Goal: Task Accomplishment & Management: Manage account settings

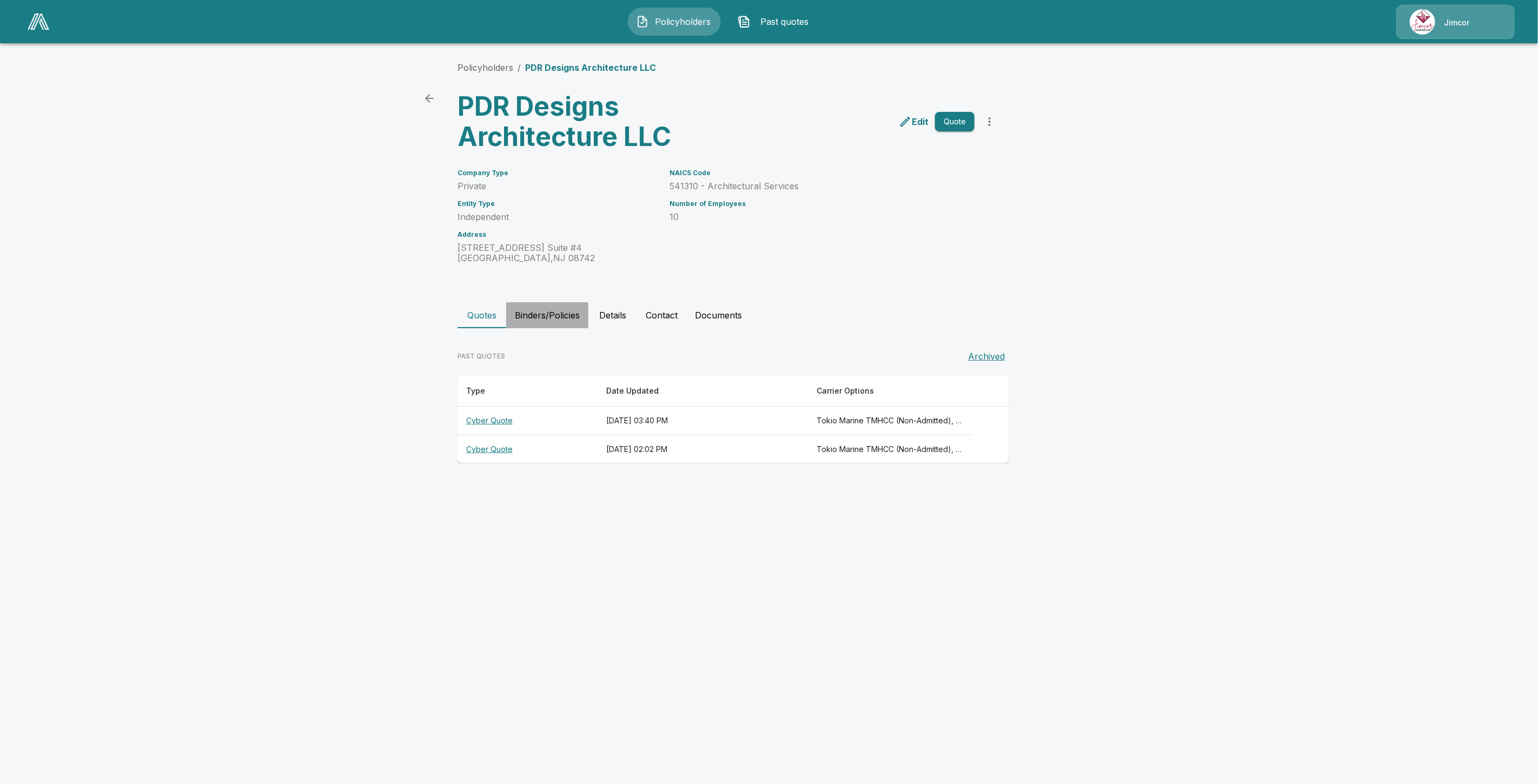
click at [541, 320] on button "Binders/Policies" at bounding box center [547, 315] width 82 height 26
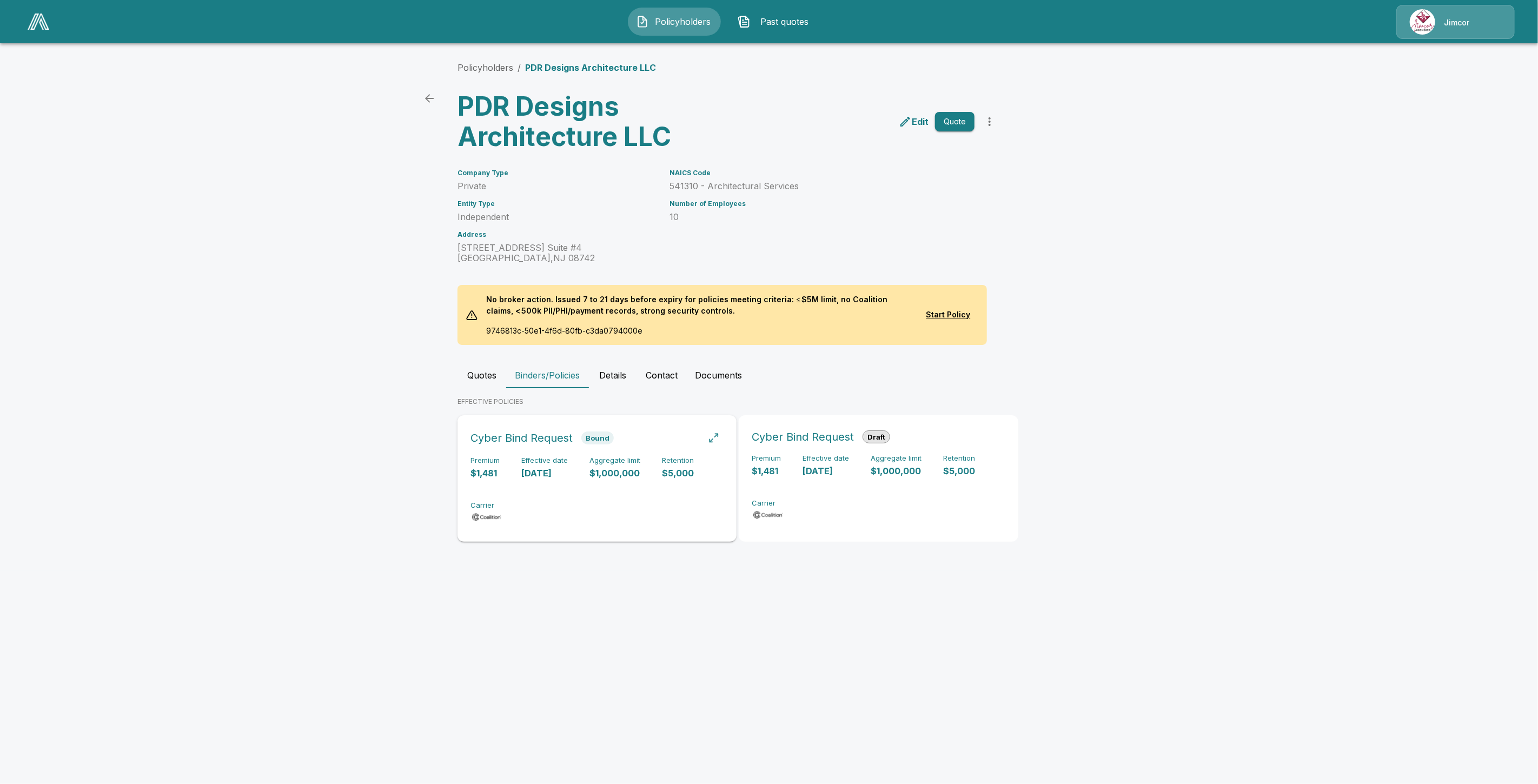
click at [536, 492] on div "Premium $1,481 Effective date 10/13/2025 Aggregate limit $1,000,000 Retention $…" at bounding box center [597, 491] width 253 height 68
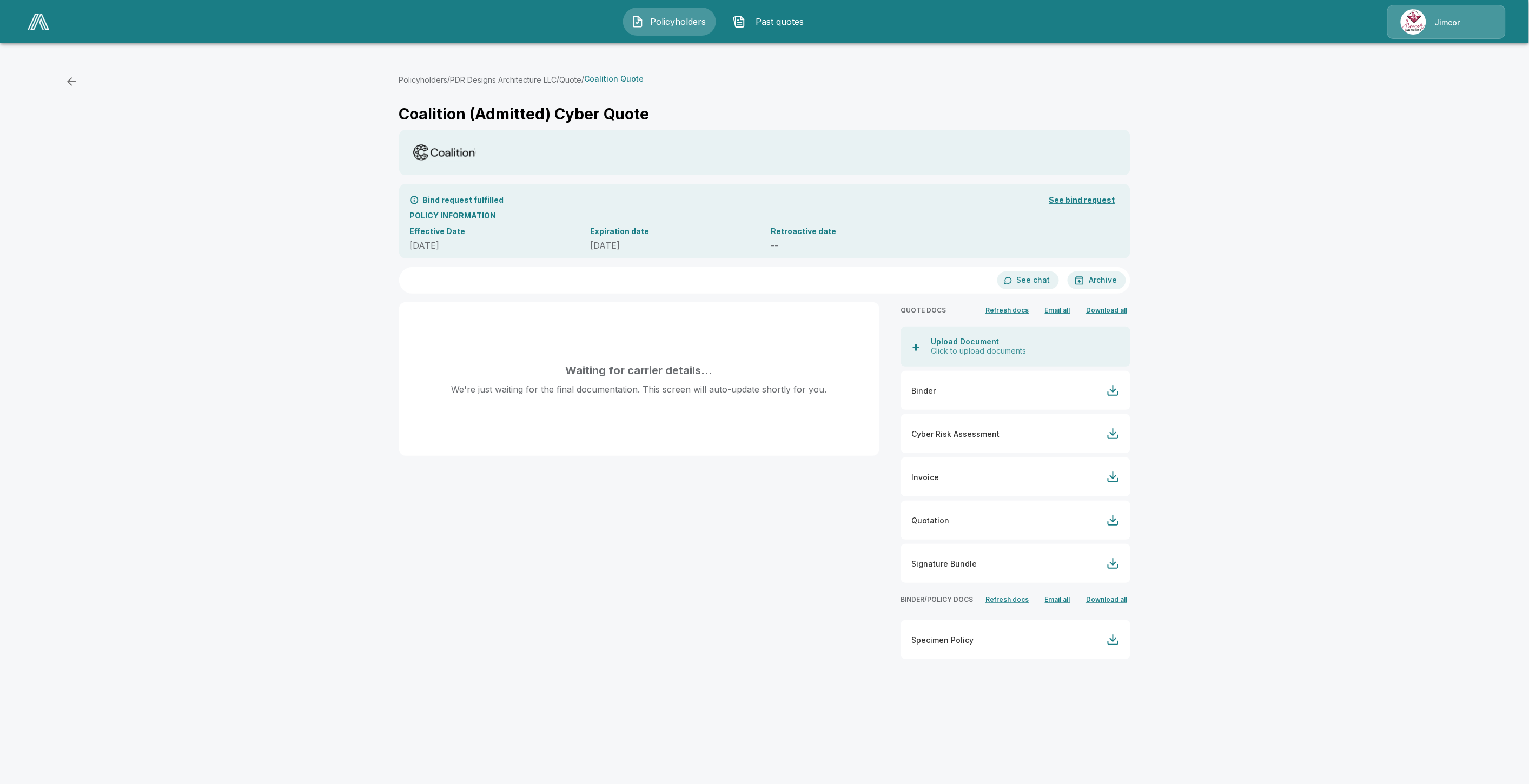
click at [1114, 399] on li "Binder" at bounding box center [1015, 390] width 229 height 39
click at [1113, 479] on div at bounding box center [1113, 477] width 13 height 13
drag, startPoint x: 566, startPoint y: 77, endPoint x: 476, endPoint y: 80, distance: 90.0
click at [478, 80] on button "PDR Designs Architecture LLC" at bounding box center [504, 79] width 107 height 11
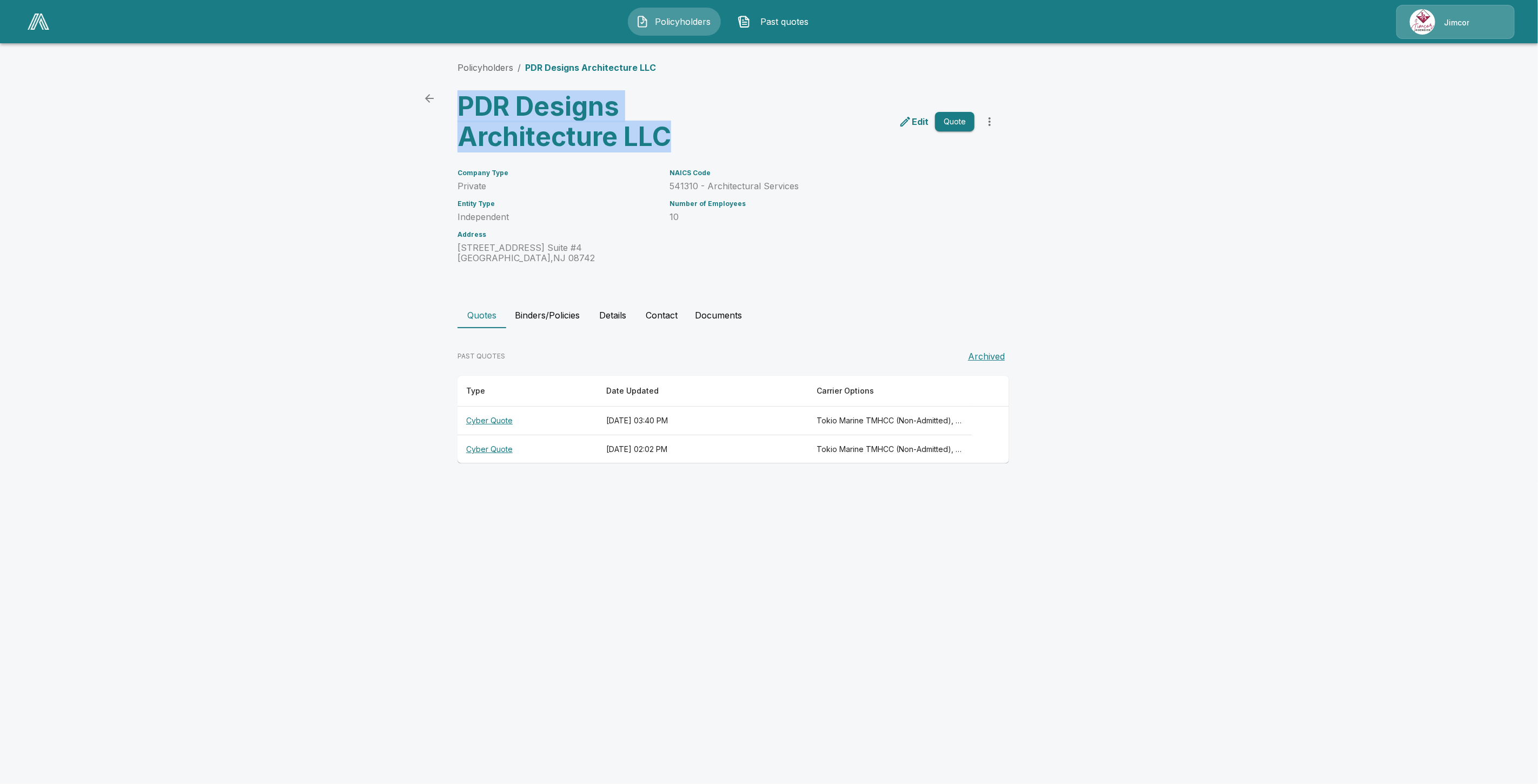
drag, startPoint x: 680, startPoint y: 143, endPoint x: 462, endPoint y: 110, distance: 220.5
click at [462, 110] on h3 "PDR Designs Architecture LLC" at bounding box center [590, 121] width 267 height 61
copy h3 "PDR Designs Architecture LLC"
click at [491, 425] on th "Cyber Quote" at bounding box center [527, 421] width 140 height 29
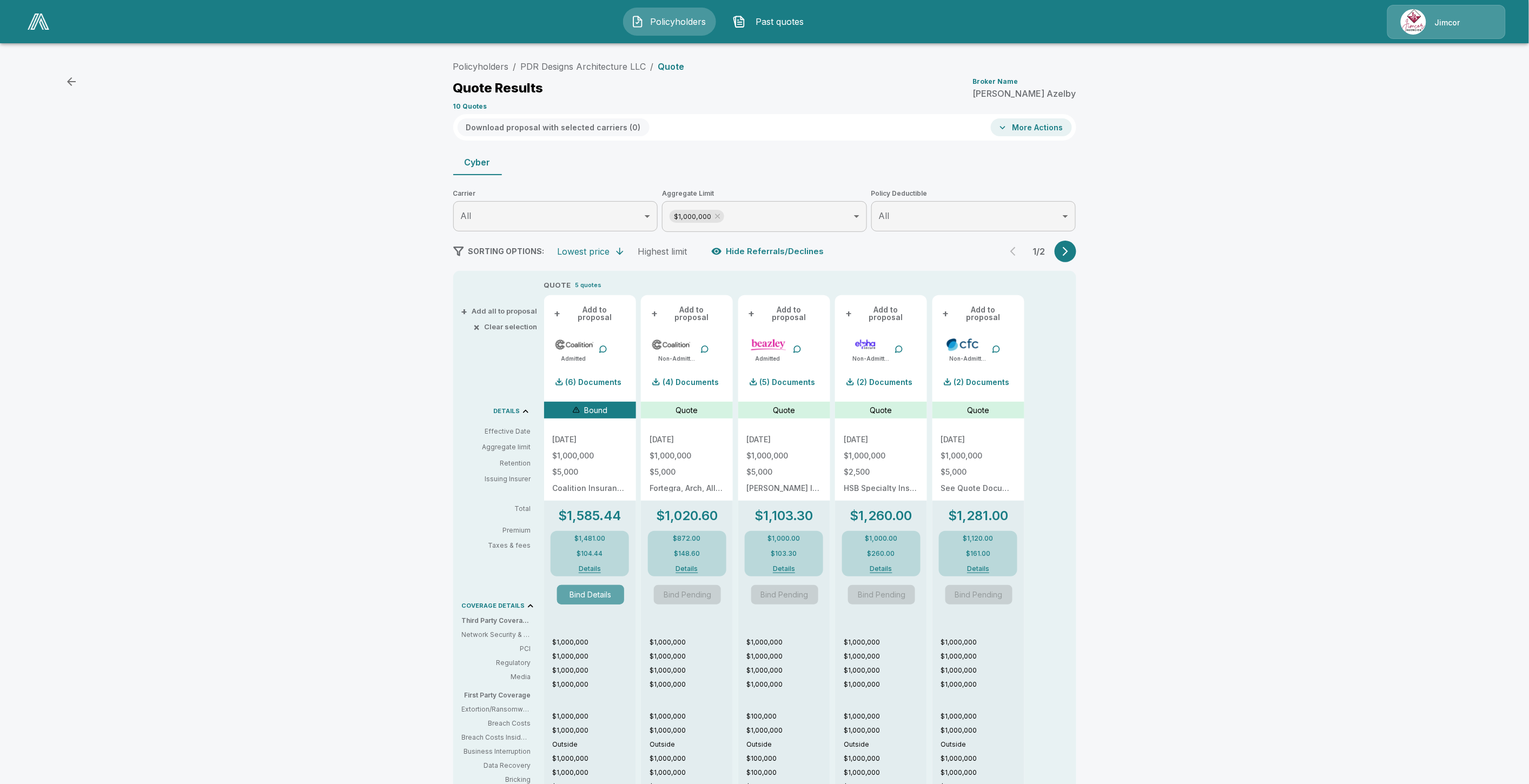
click at [610, 592] on button "Bind Details" at bounding box center [590, 594] width 67 height 19
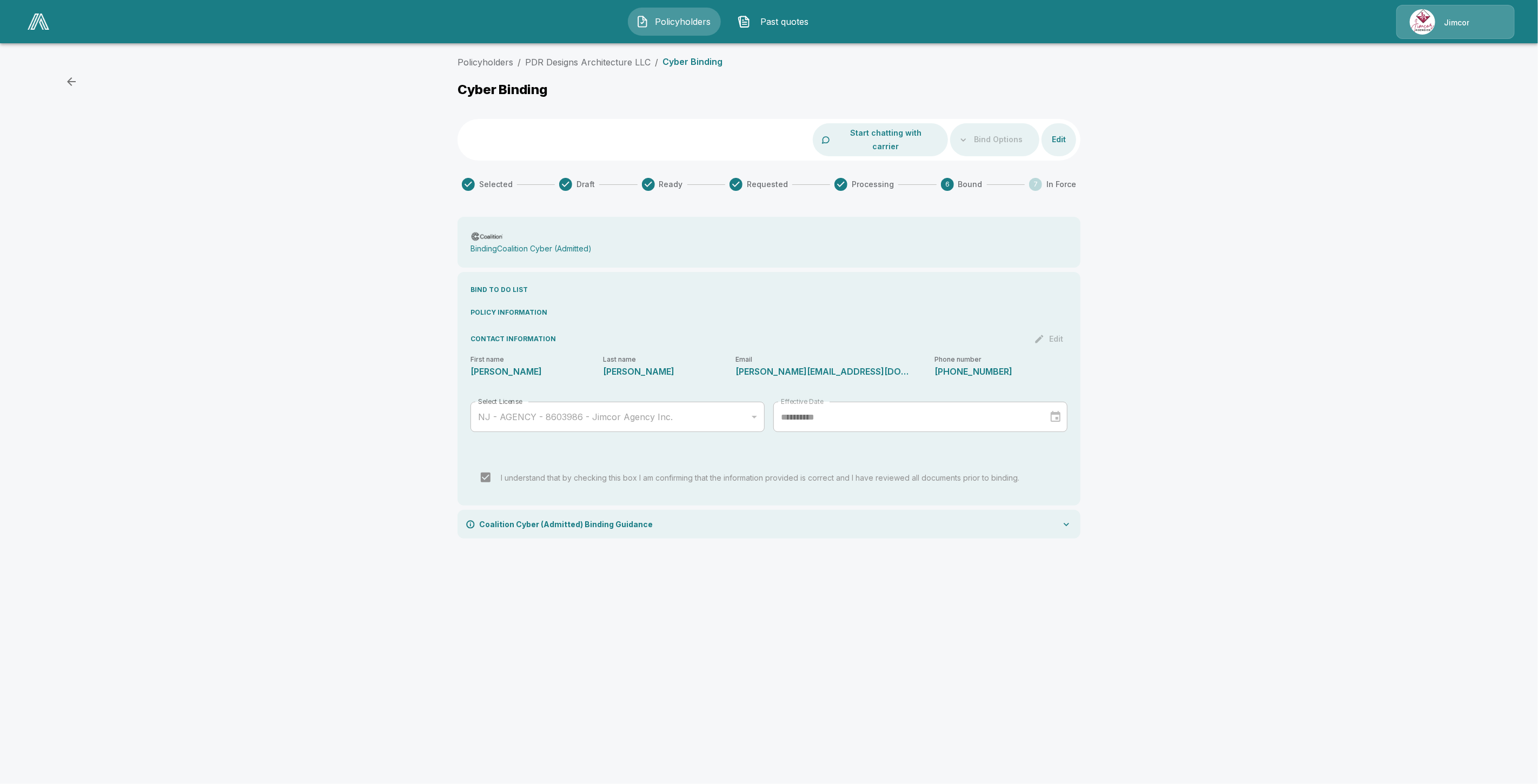
click at [327, 235] on div "**********" at bounding box center [769, 302] width 1538 height 500
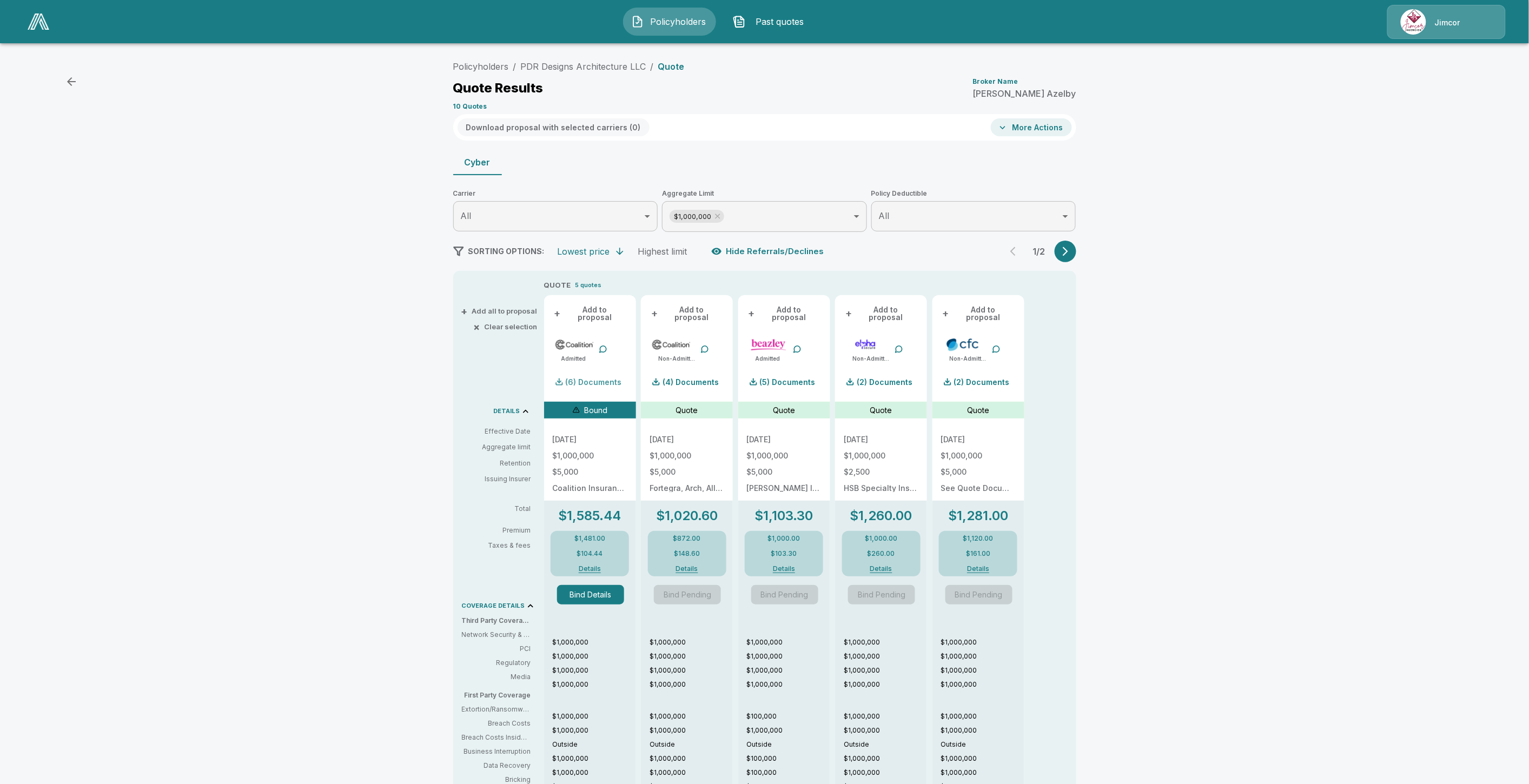
click at [604, 371] on div "(6) Documents" at bounding box center [587, 382] width 69 height 22
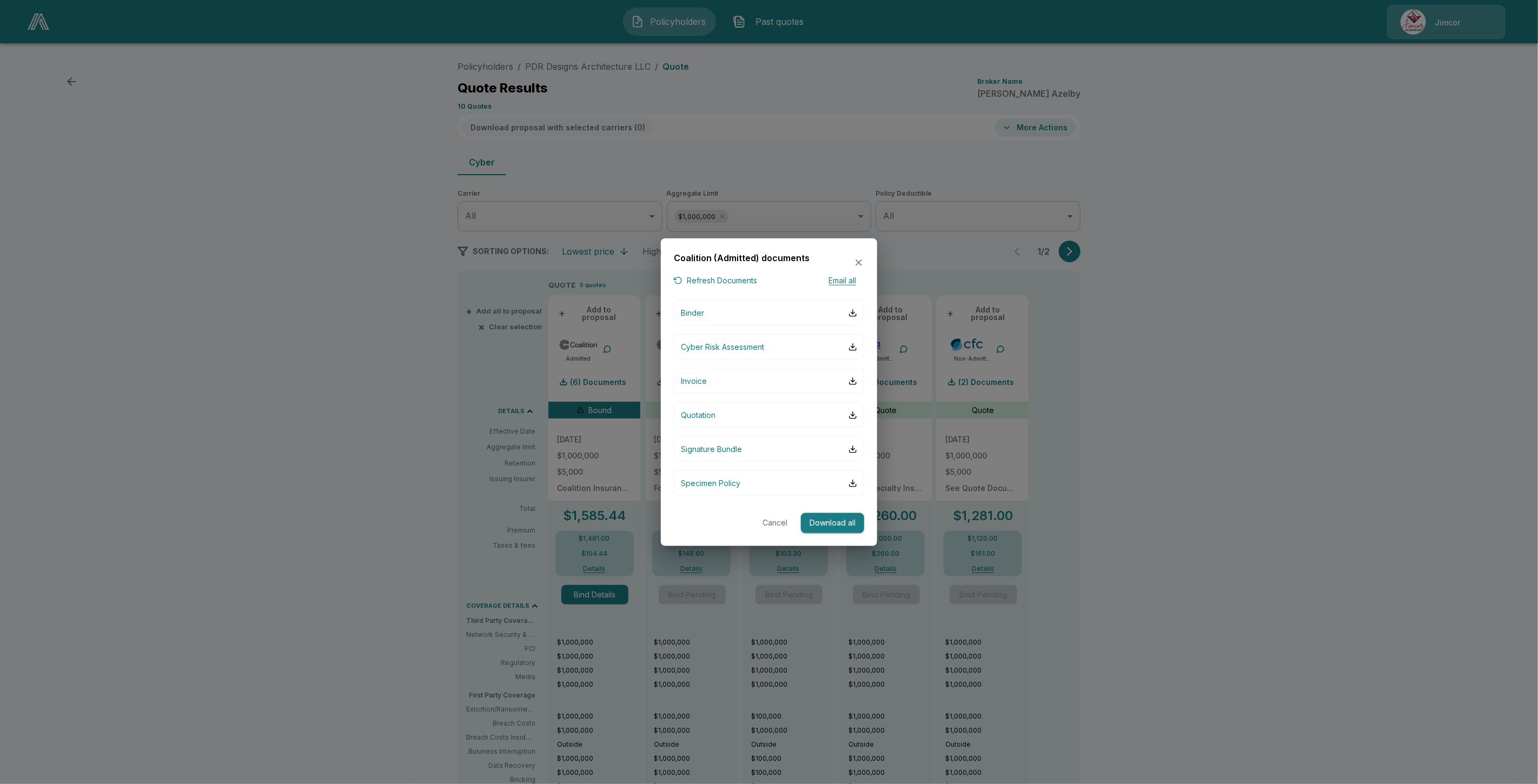
click at [353, 389] on div at bounding box center [769, 392] width 1538 height 784
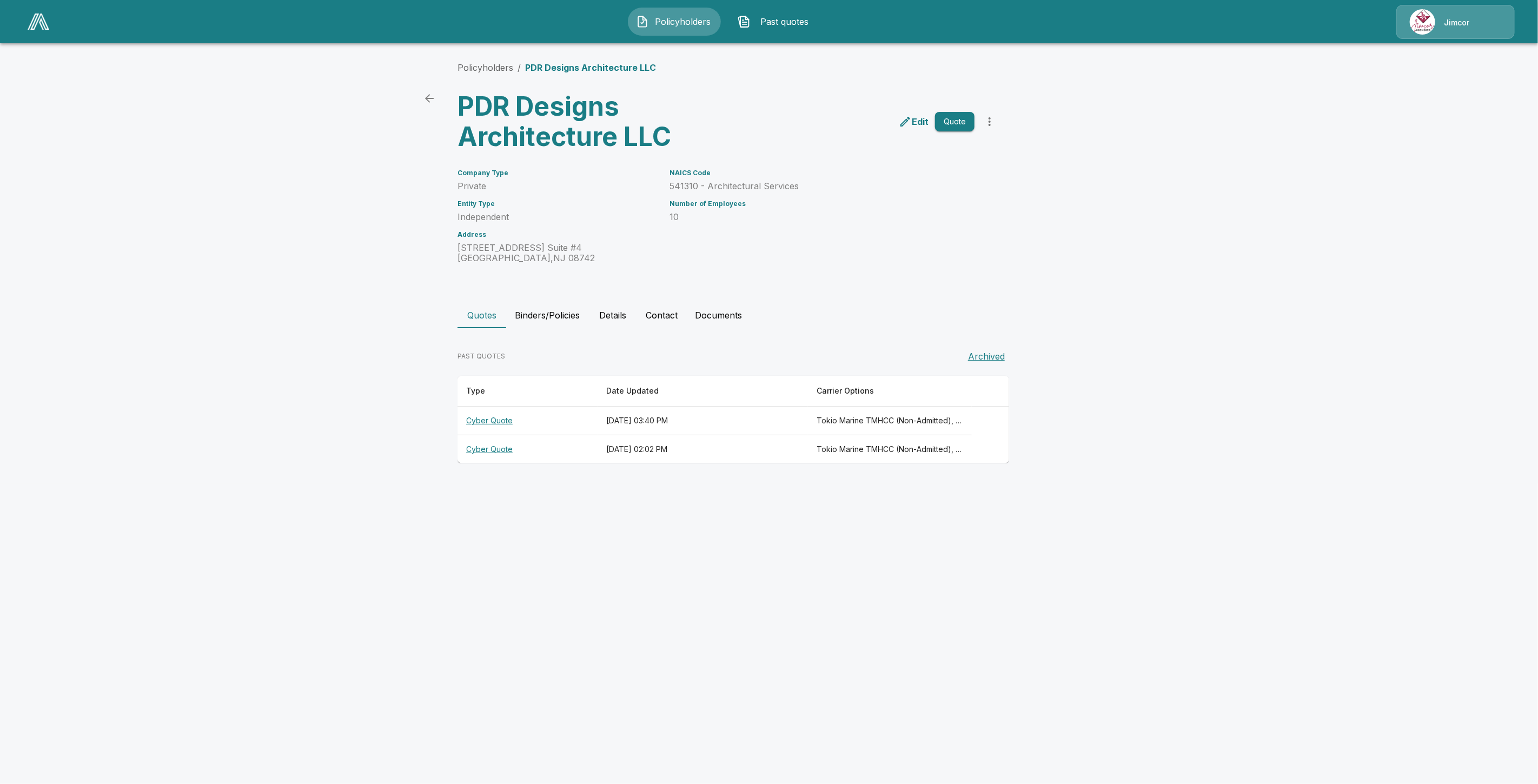
click at [556, 300] on div "Policyholders / PDR Designs Architecture LLC PDR Designs Architecture LLC Edit …" at bounding box center [769, 262] width 649 height 443
click at [554, 311] on button "Binders/Policies" at bounding box center [547, 315] width 82 height 26
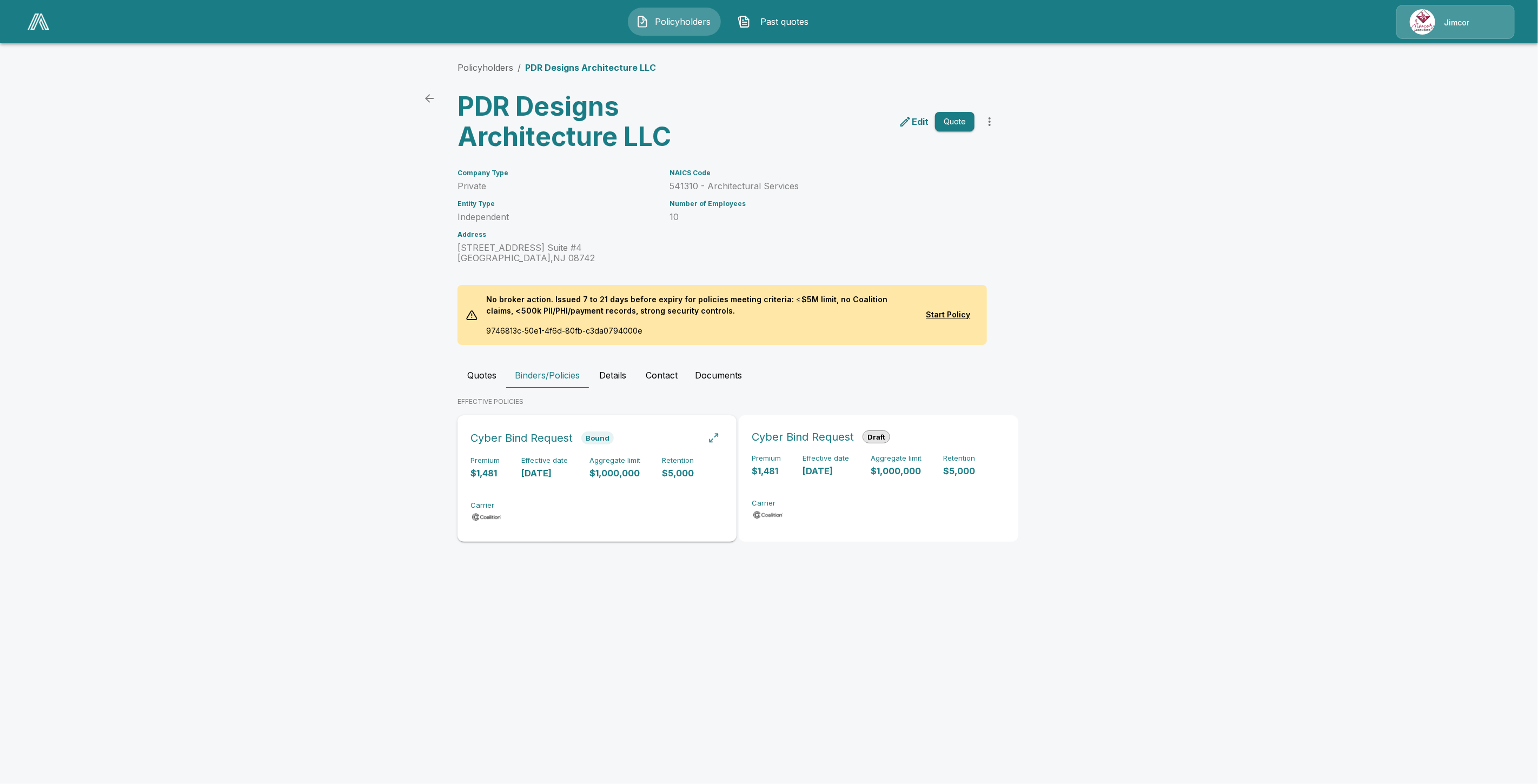
click at [523, 477] on p "10/13/2025" at bounding box center [544, 473] width 46 height 13
